Goal: Information Seeking & Learning: Learn about a topic

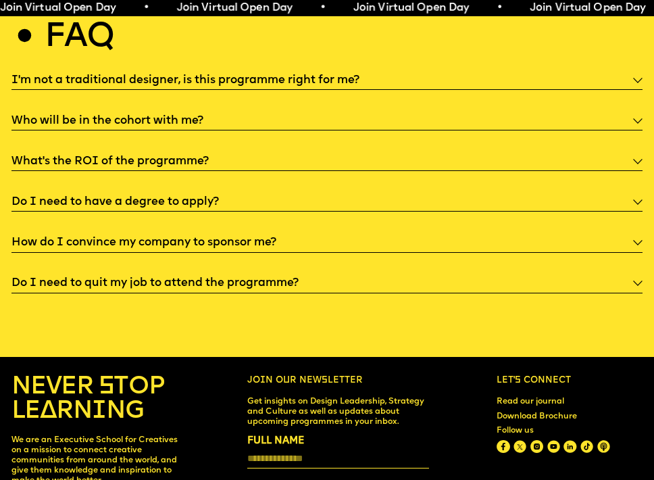
scroll to position [3506, 0]
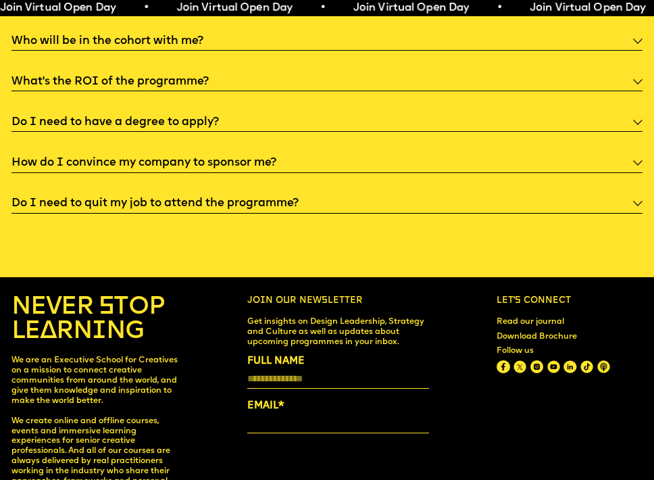
click at [139, 116] on h5 "Do I need to have a degree to apply?" at bounding box center [115, 123] width 208 height 14
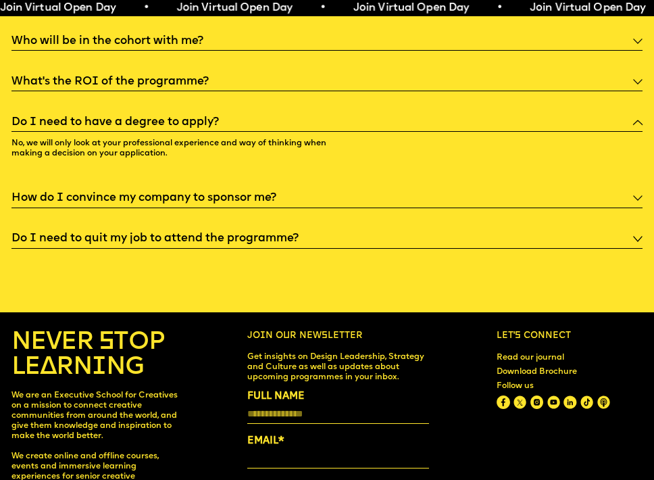
click at [139, 116] on h5 "Do I need to have a degree to apply?" at bounding box center [115, 123] width 208 height 14
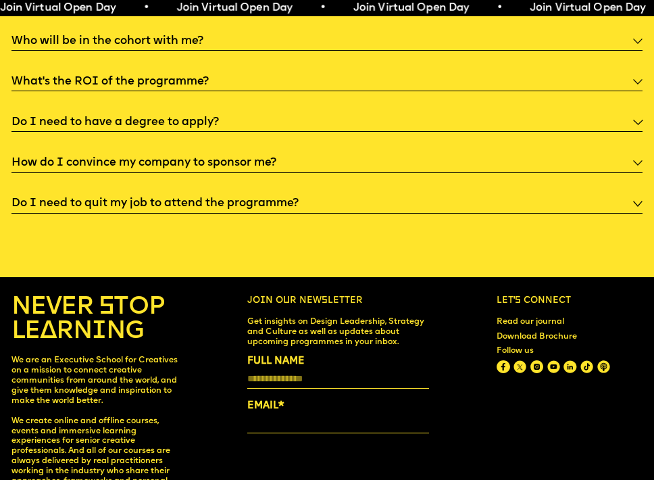
click at [137, 77] on h5 "What’s the ROI of the programme?" at bounding box center [109, 82] width 197 height 14
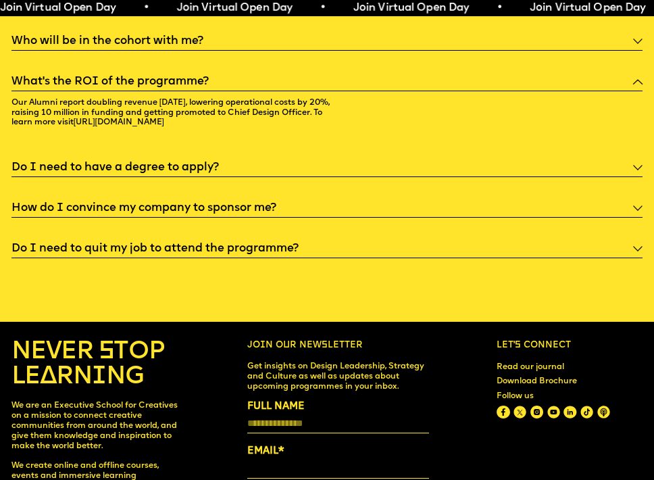
click at [143, 70] on div "What’s the ROI of the programme?" at bounding box center [326, 80] width 631 height 21
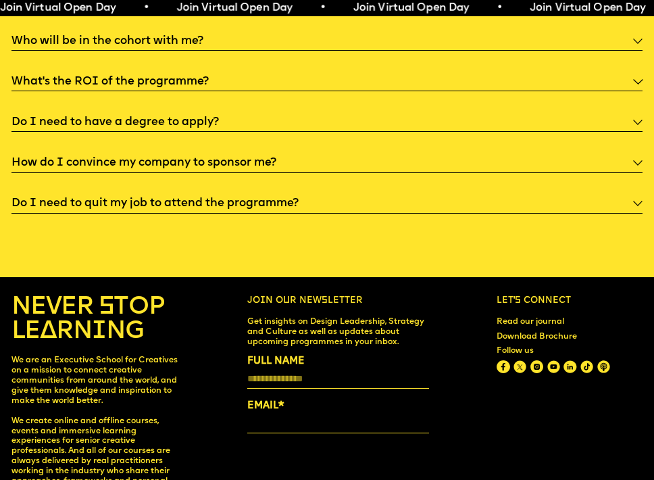
click at [145, 34] on h5 "Who will be in the cohort with me?" at bounding box center [107, 41] width 192 height 14
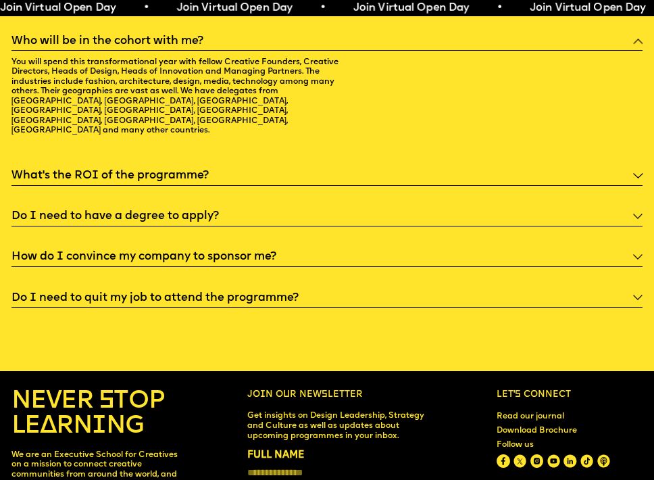
click at [145, 34] on h5 "Who will be in the cohort with me?" at bounding box center [107, 41] width 192 height 14
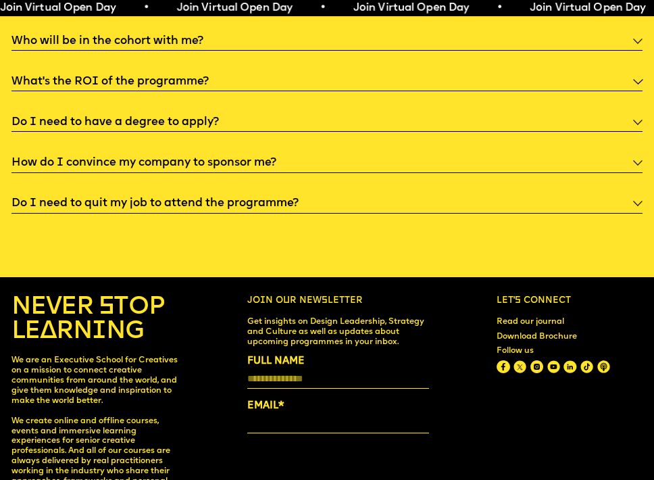
click at [150, 156] on h5 "How do I convince my company to sponsor me?" at bounding box center [143, 163] width 265 height 14
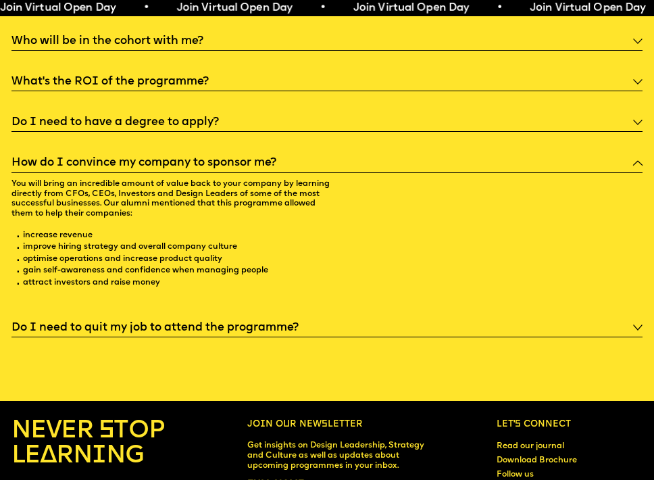
click at [150, 156] on h5 "How do I convince my company to sponsor me?" at bounding box center [143, 163] width 265 height 14
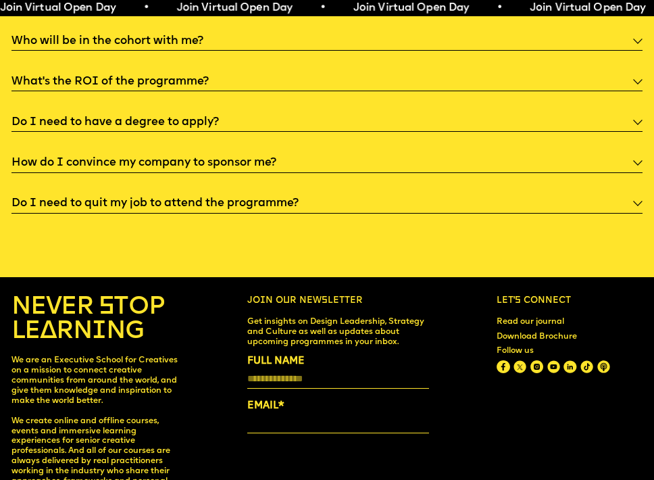
click at [145, 181] on div "I'm not a traditional designer, is this programme right for me? Though the prog…" at bounding box center [326, 101] width 631 height 224
click at [146, 197] on h5 "Do I need to quit my job to attend the programme?" at bounding box center [154, 204] width 287 height 14
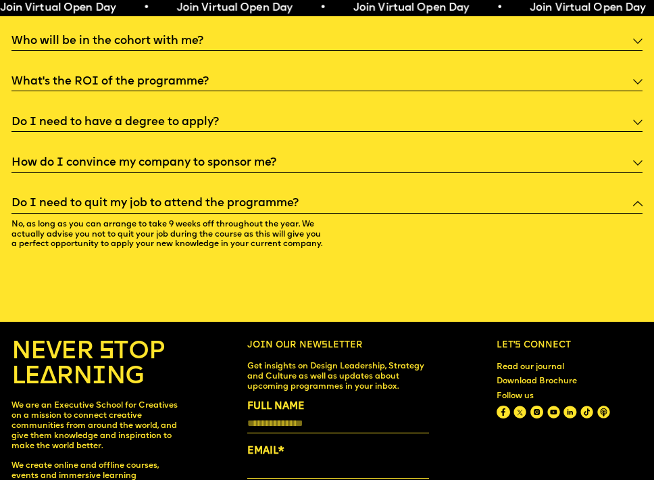
click at [146, 197] on h5 "Do I need to quit my job to attend the programme?" at bounding box center [154, 204] width 287 height 14
